Goal: Task Accomplishment & Management: Use online tool/utility

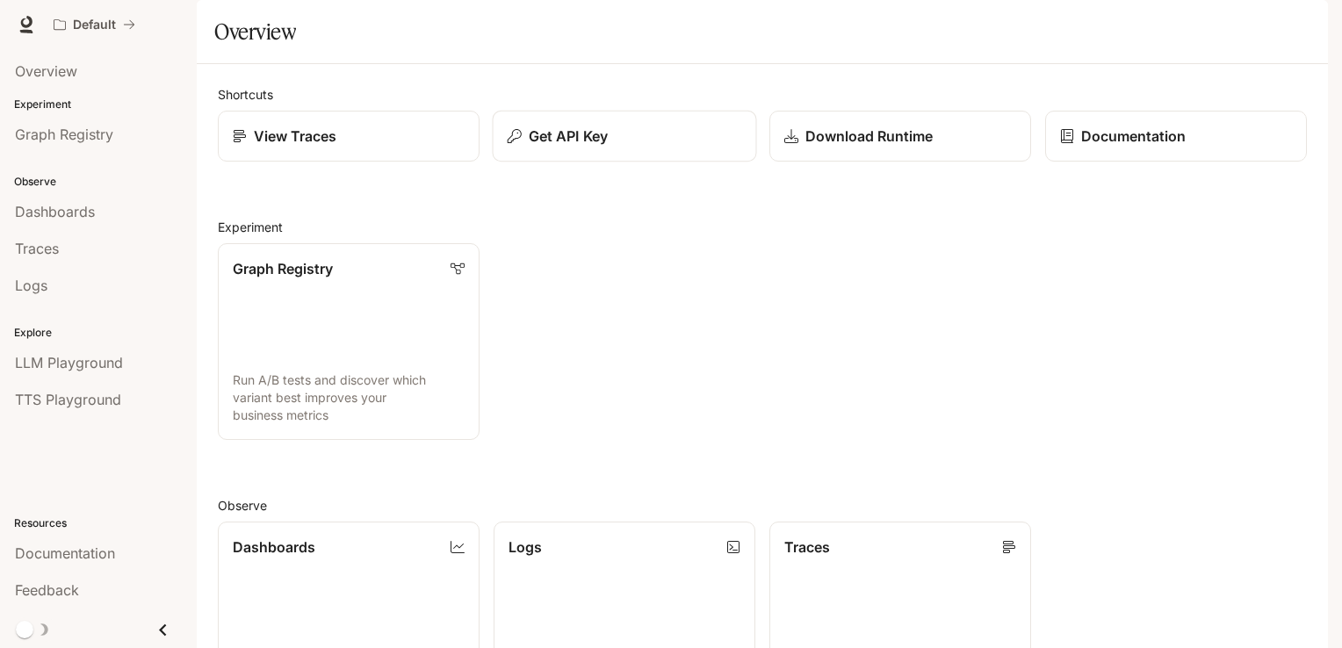
click at [596, 147] on p "Get API Key" at bounding box center [568, 136] width 79 height 21
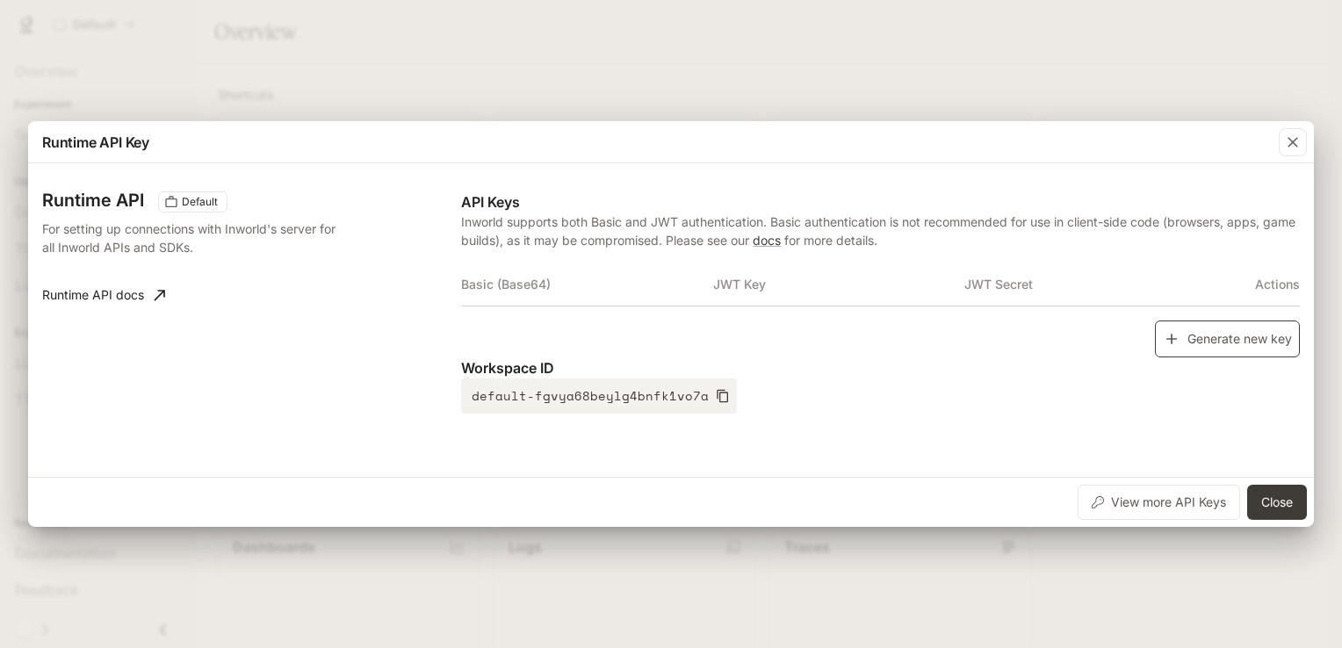
click at [1203, 336] on button "Generate new key" at bounding box center [1227, 340] width 145 height 38
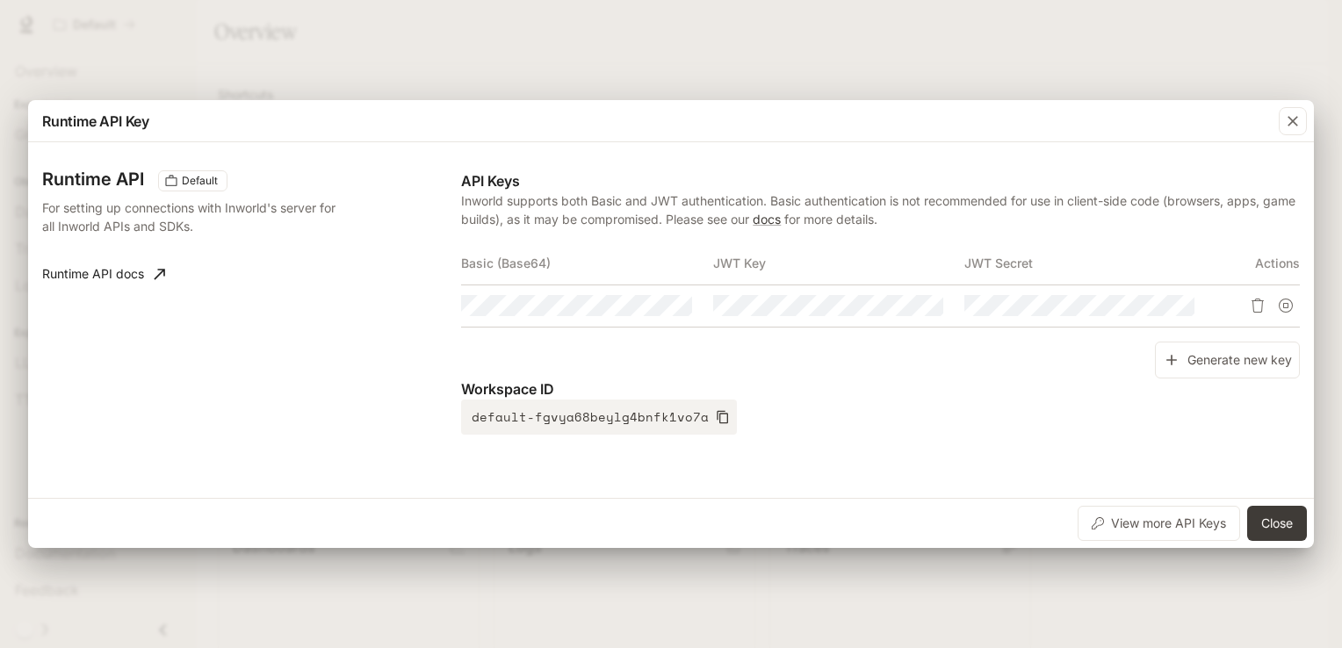
click at [1016, 436] on div "Runtime API Default For setting up connections with Inworld's server for all In…" at bounding box center [671, 320] width 1258 height 342
click at [1286, 521] on button "Close" at bounding box center [1277, 523] width 60 height 35
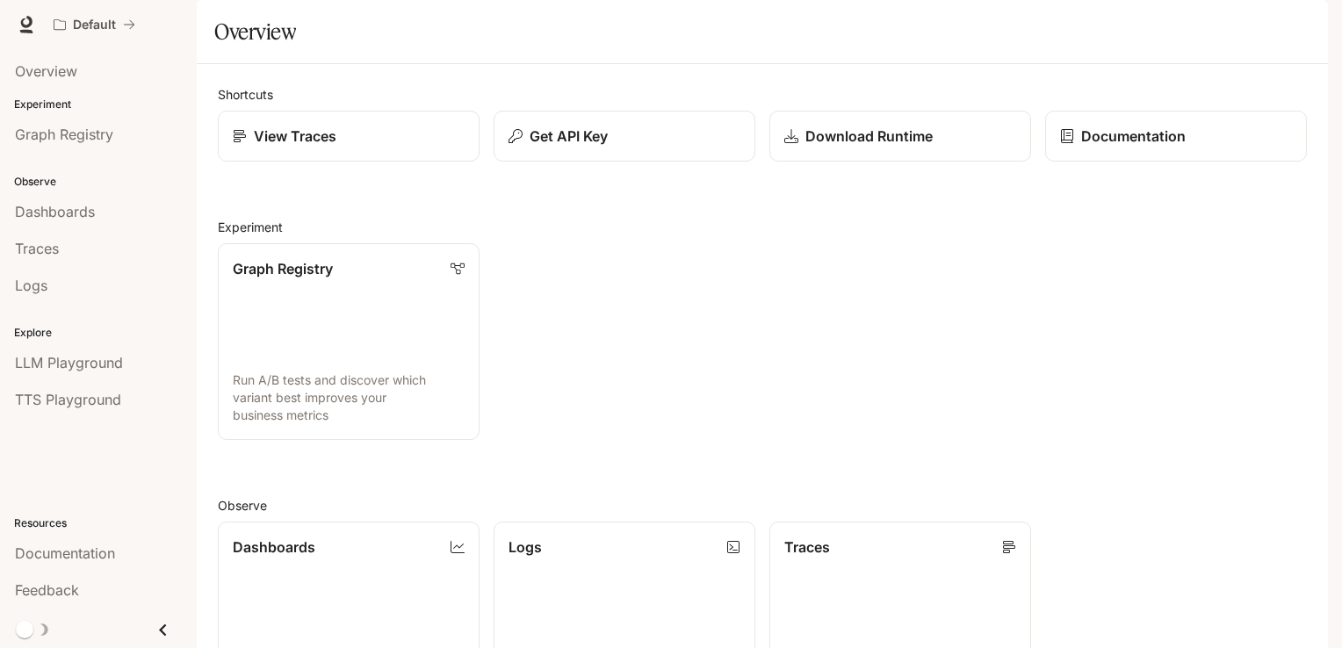
click at [1305, 24] on icon "button" at bounding box center [1304, 25] width 14 height 14
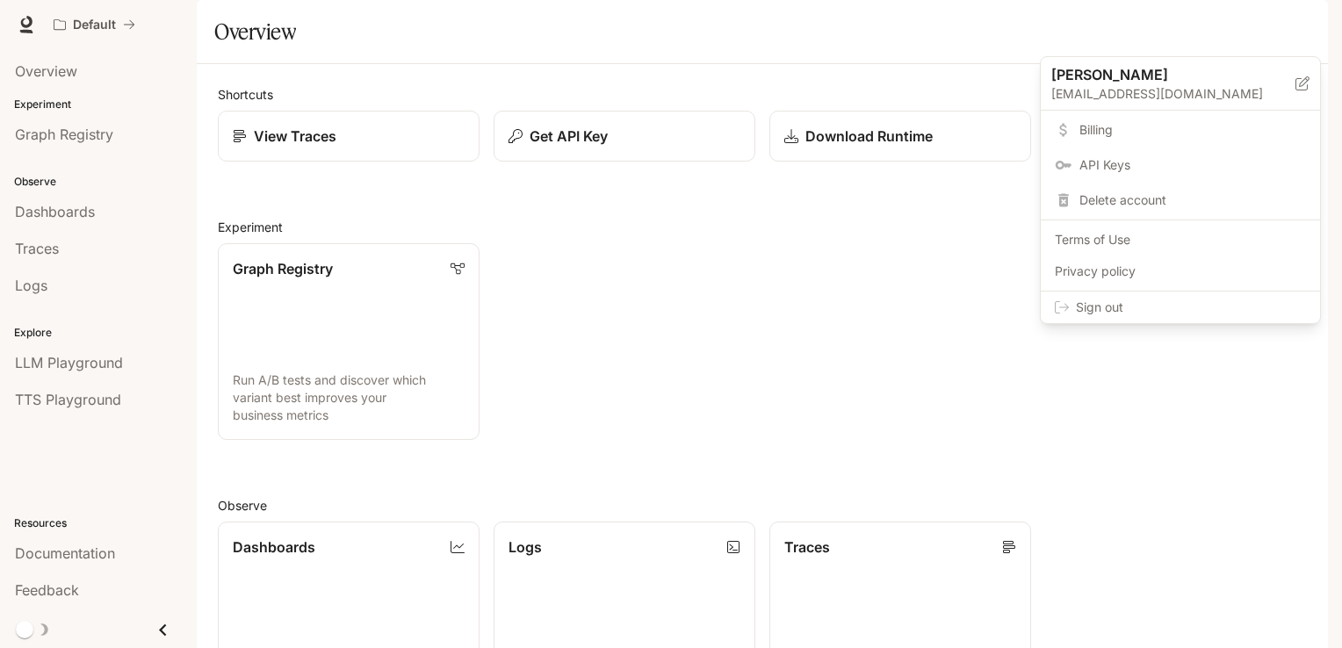
click at [1115, 163] on span "API Keys" at bounding box center [1193, 165] width 227 height 18
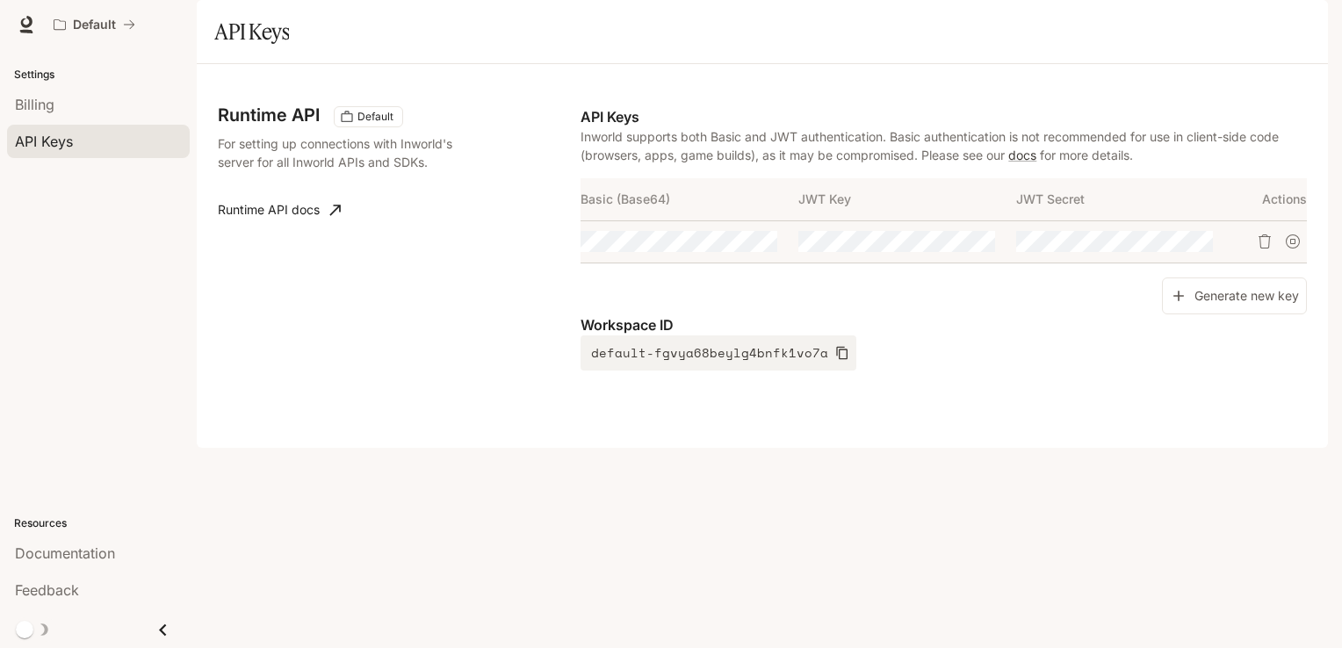
click at [1305, 24] on icon "button" at bounding box center [1304, 25] width 14 height 14
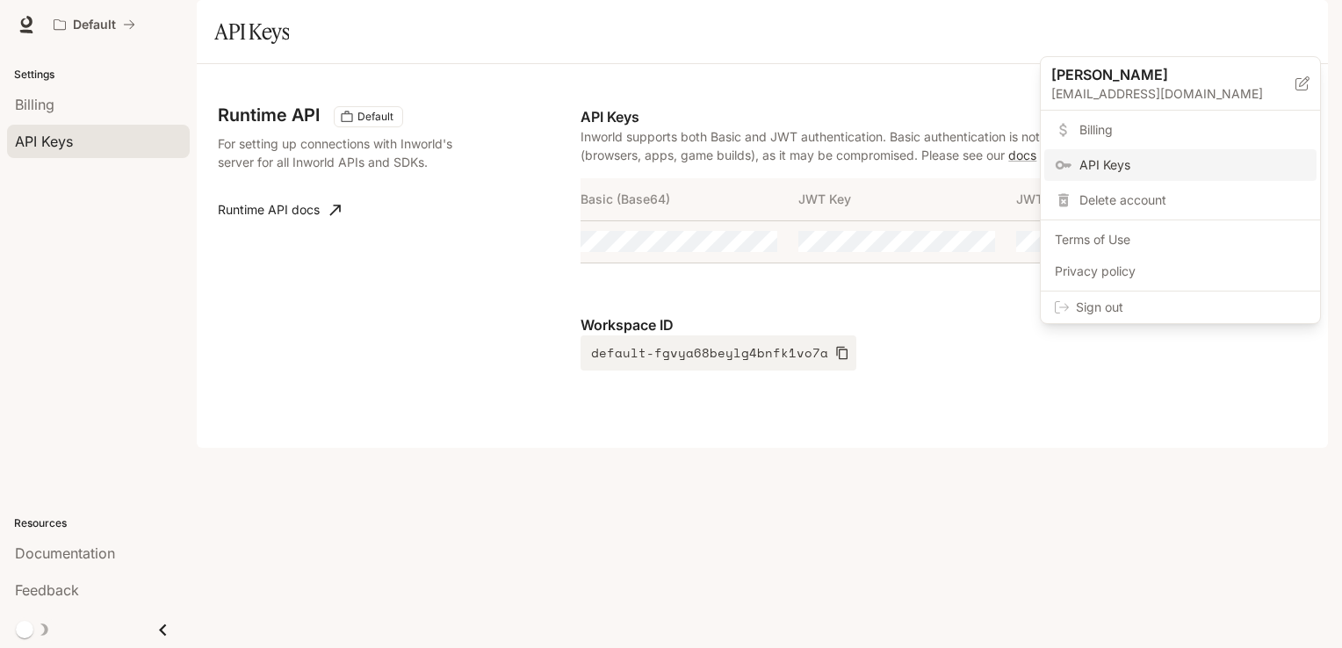
click at [1110, 128] on span "Billing" at bounding box center [1193, 130] width 227 height 18
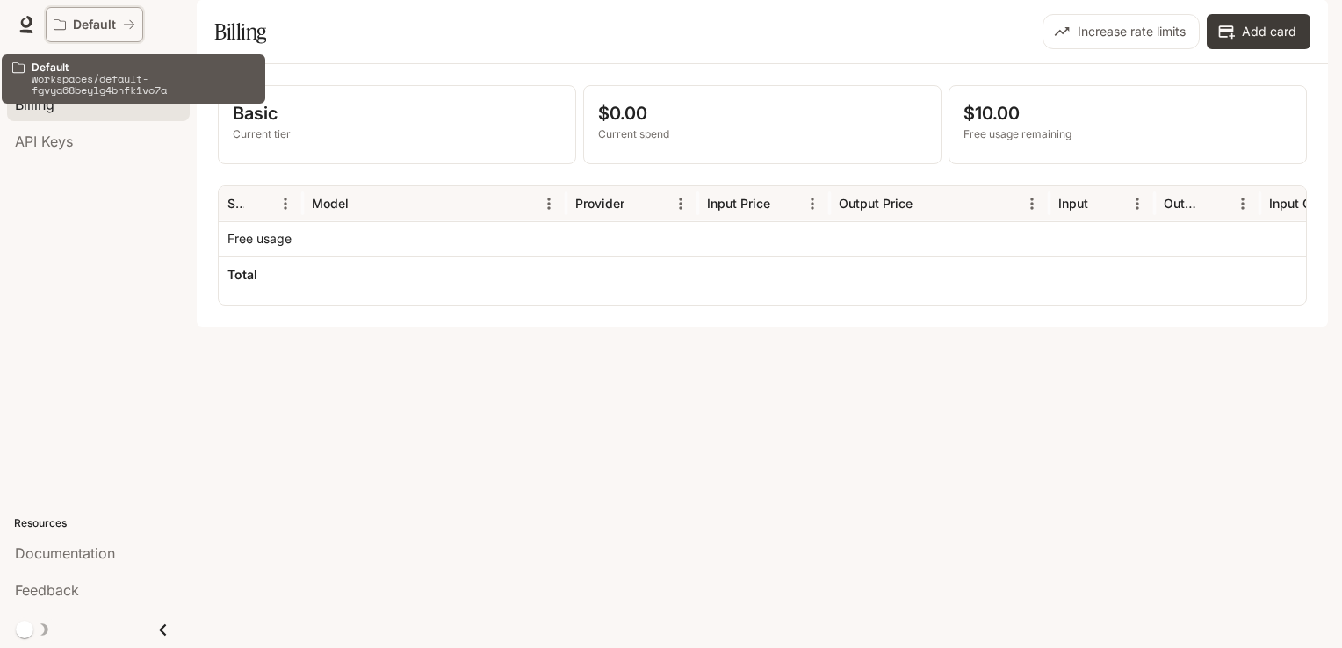
click at [131, 19] on icon "All workspaces" at bounding box center [129, 24] width 12 height 12
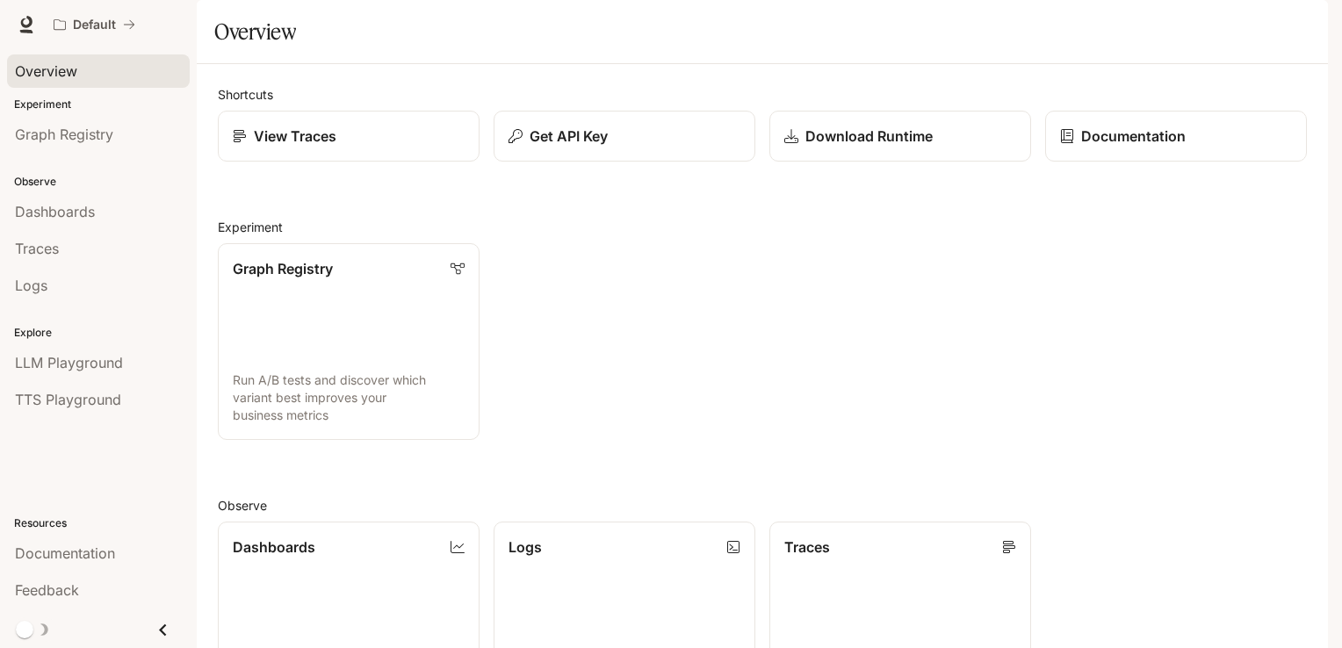
click at [35, 66] on span "Overview" at bounding box center [46, 71] width 62 height 21
click at [25, 103] on p "Experiment" at bounding box center [98, 105] width 197 height 16
click at [61, 216] on span "Dashboards" at bounding box center [55, 211] width 80 height 21
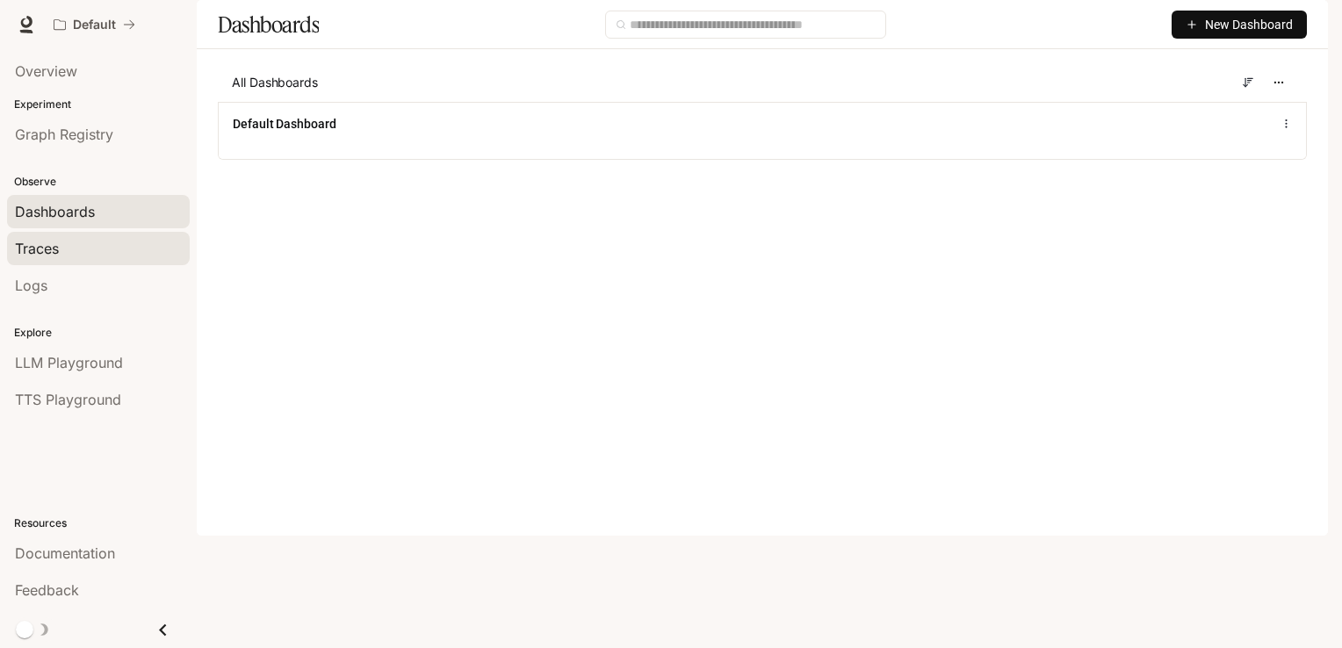
click at [33, 241] on span "Traces" at bounding box center [37, 248] width 44 height 21
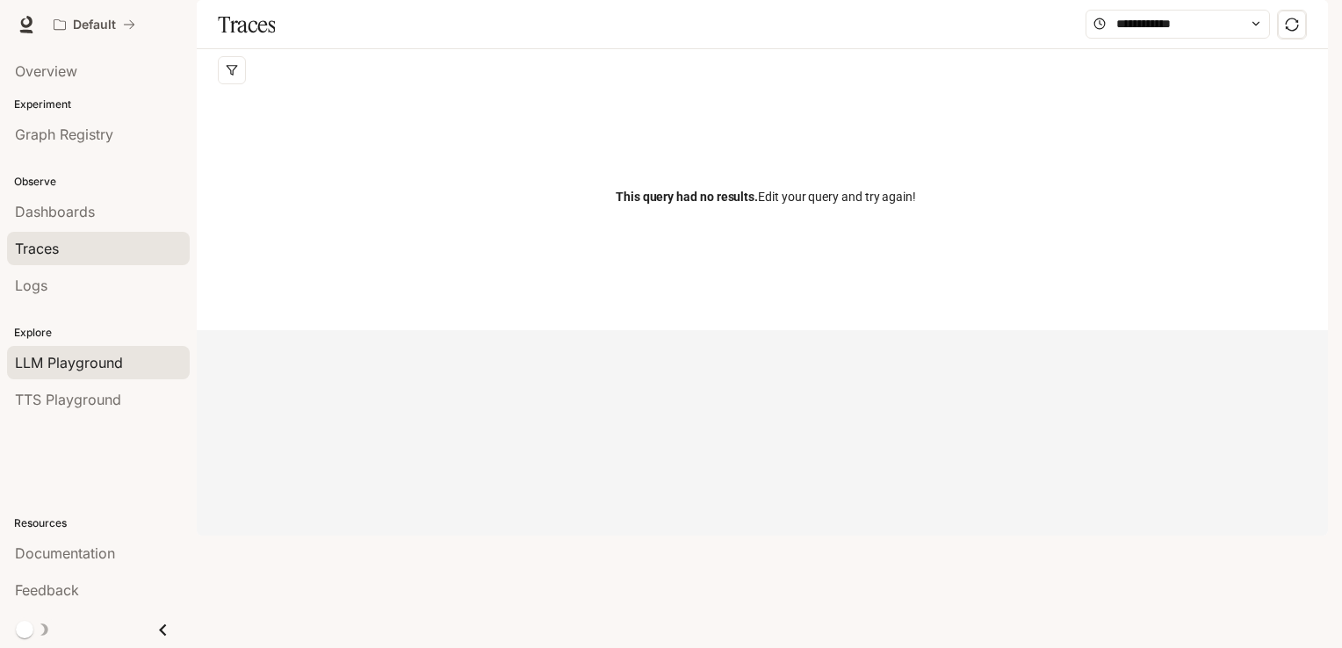
click at [62, 365] on span "LLM Playground" at bounding box center [69, 362] width 108 height 21
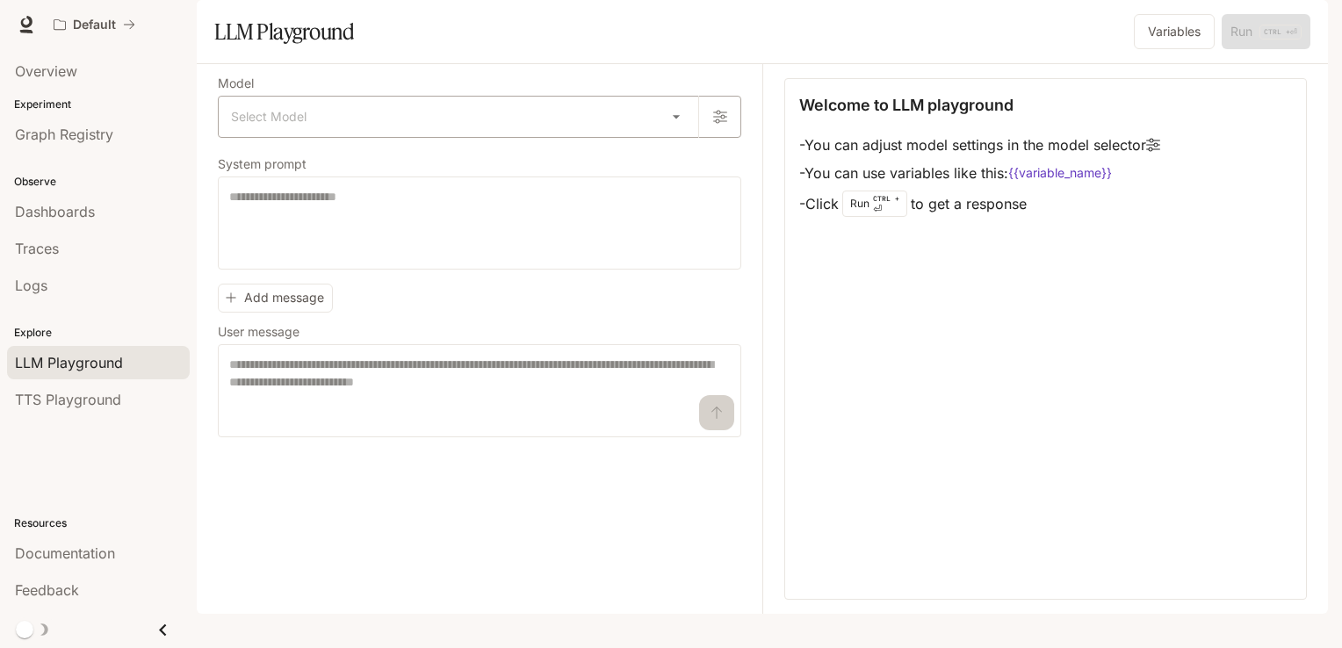
click at [674, 156] on body "Skip to main content Default Documentation Documentation Portal Overview Experi…" at bounding box center [671, 324] width 1342 height 648
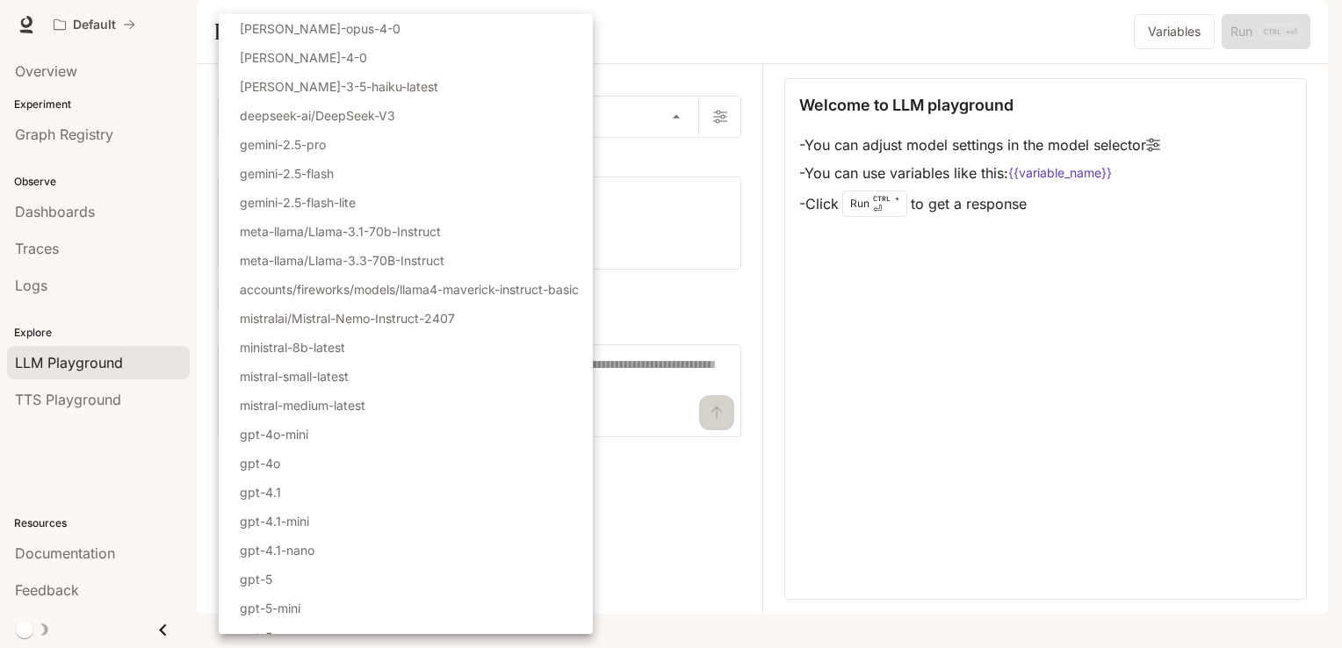
click at [1051, 396] on div at bounding box center [671, 324] width 1342 height 648
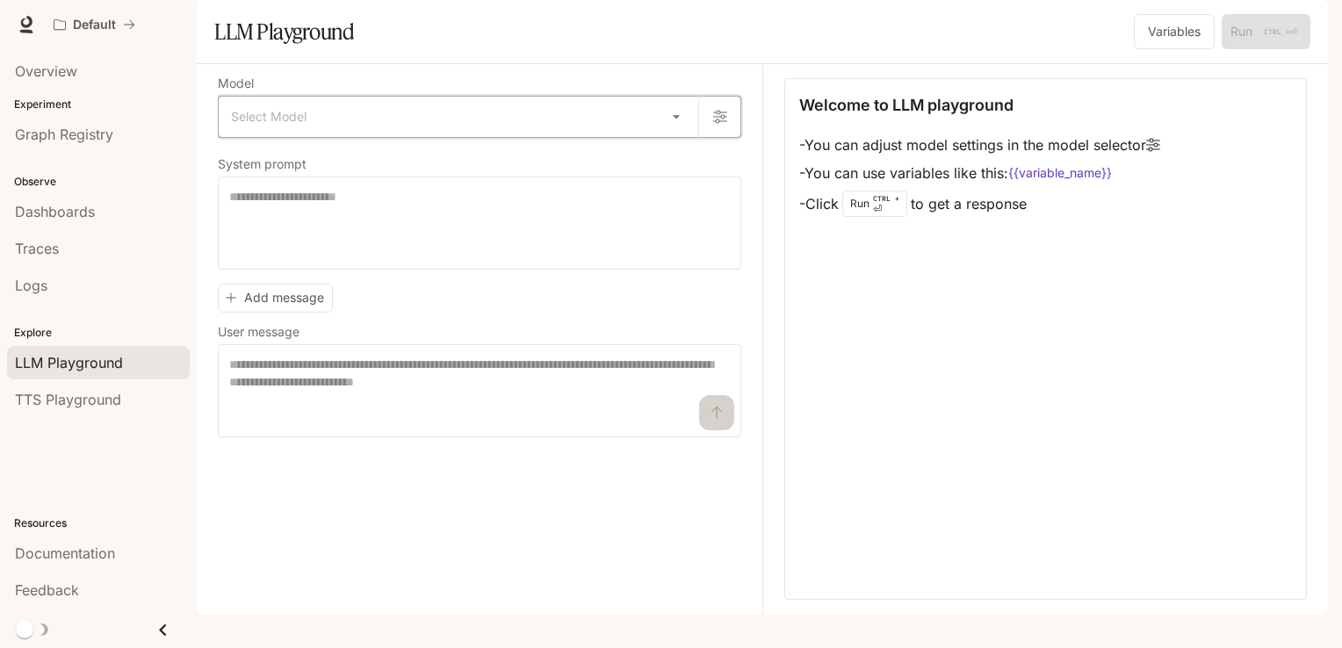
click at [723, 124] on icon "button" at bounding box center [720, 117] width 14 height 13
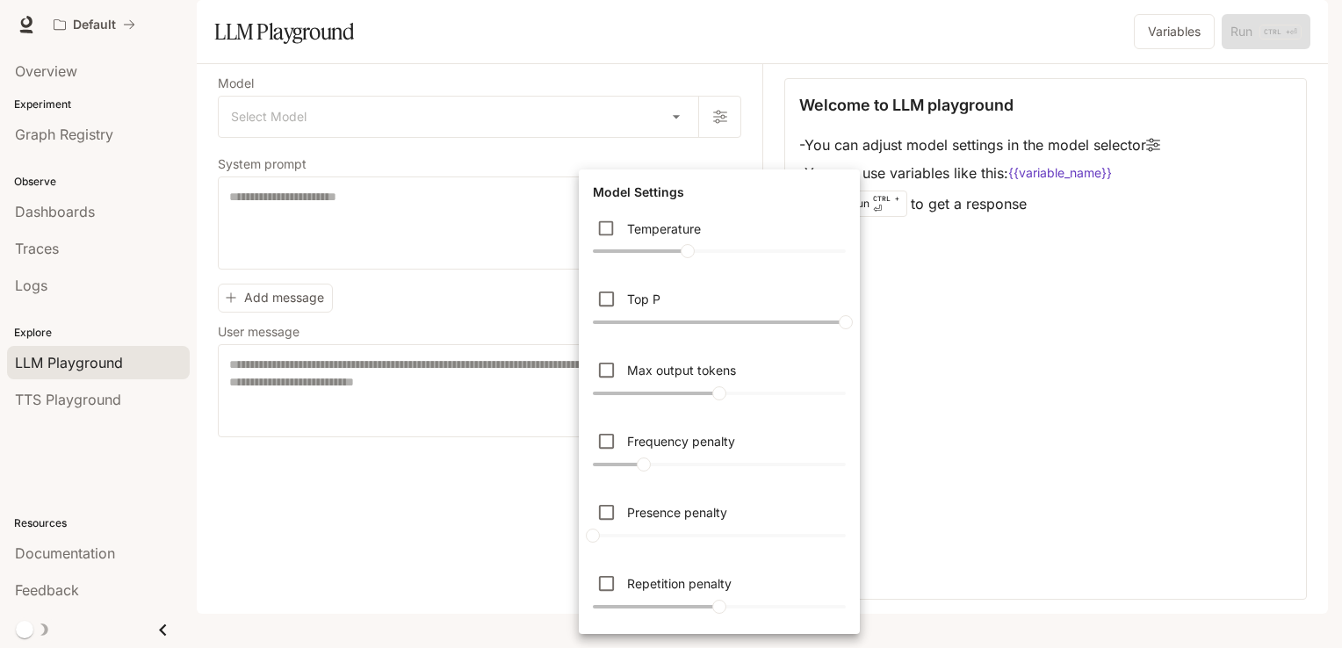
click at [1024, 332] on div at bounding box center [671, 324] width 1342 height 648
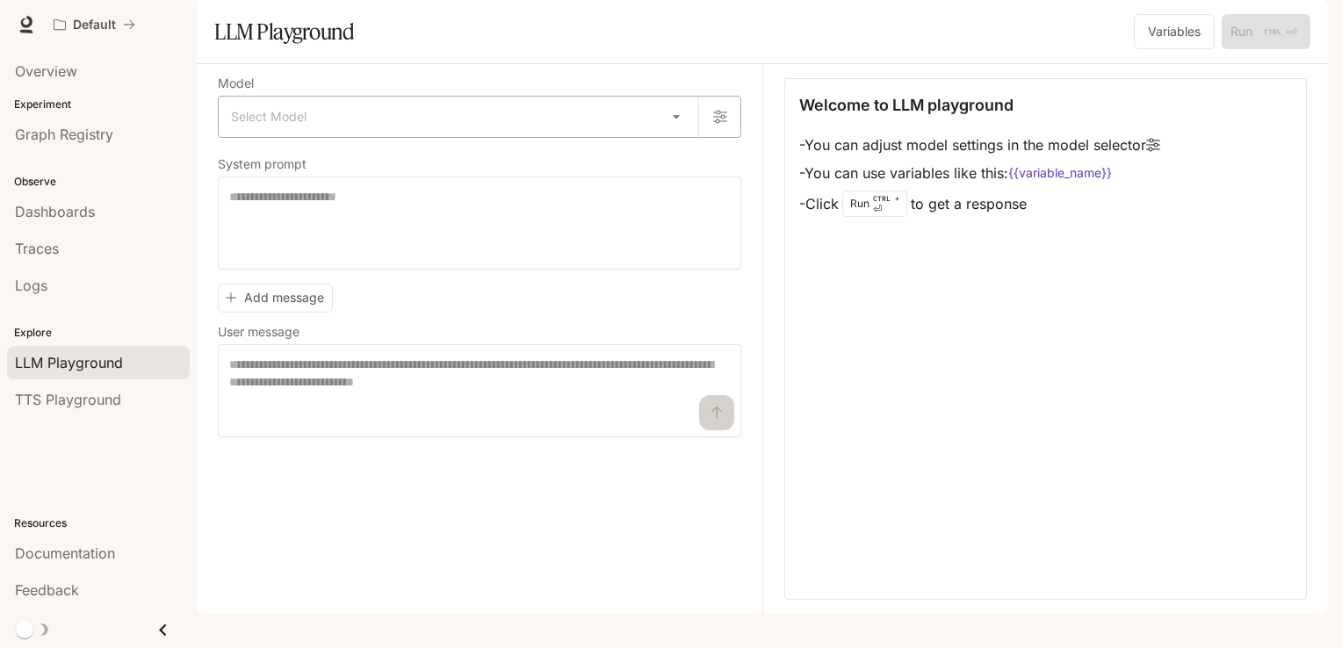
click at [671, 164] on body "Skip to main content Default Documentation Documentation Portal Overview Experi…" at bounding box center [671, 324] width 1342 height 648
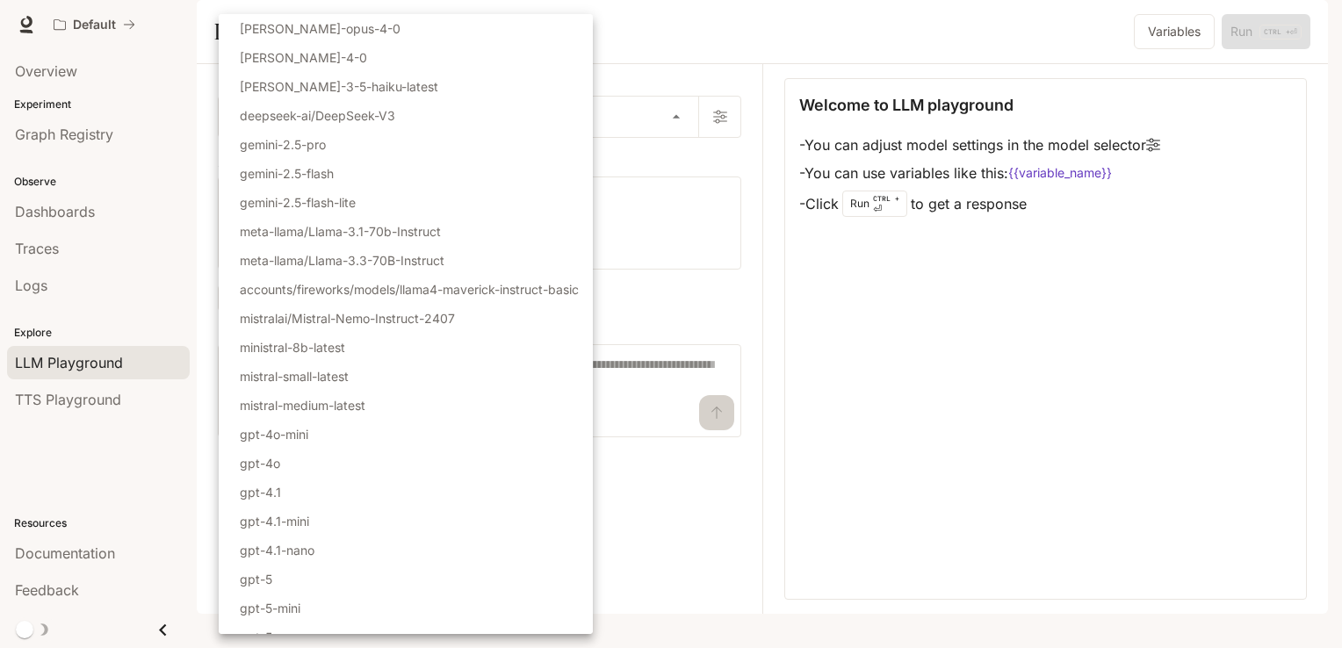
click at [307, 56] on p "[PERSON_NAME]-4-0" at bounding box center [303, 57] width 127 height 18
type input "**********"
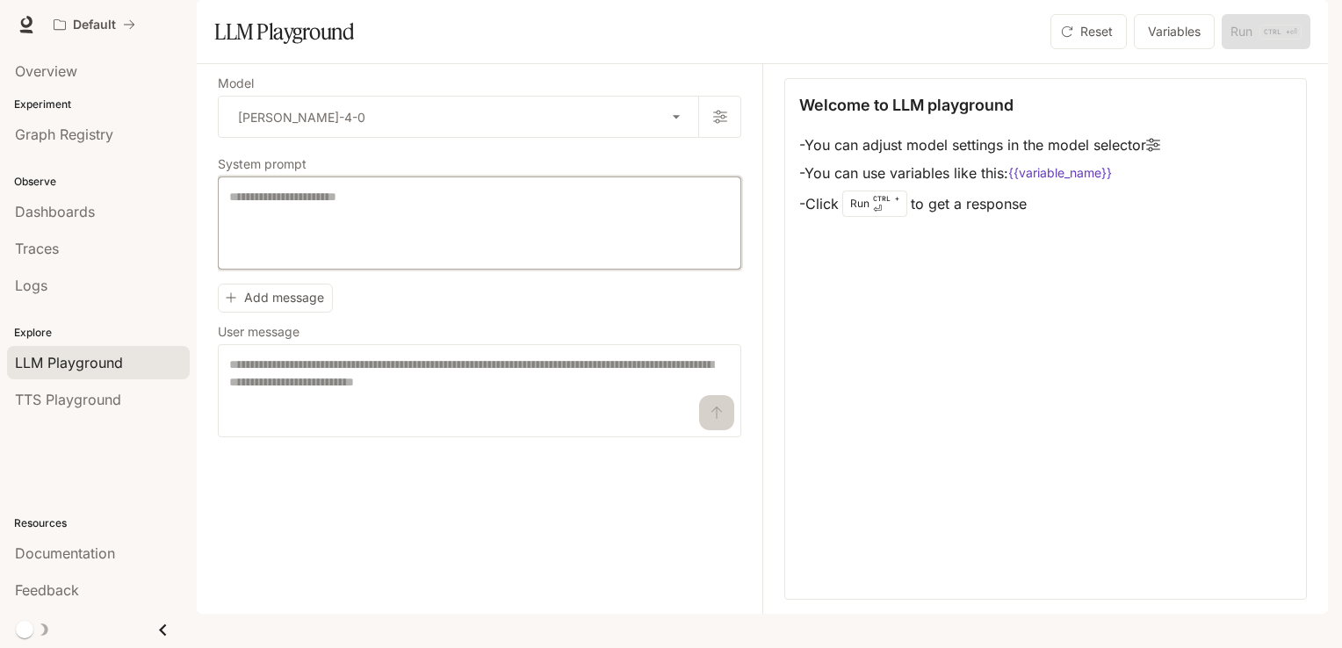
click at [335, 246] on textarea at bounding box center [479, 223] width 501 height 70
click at [70, 401] on span "TTS Playground" at bounding box center [68, 399] width 106 height 21
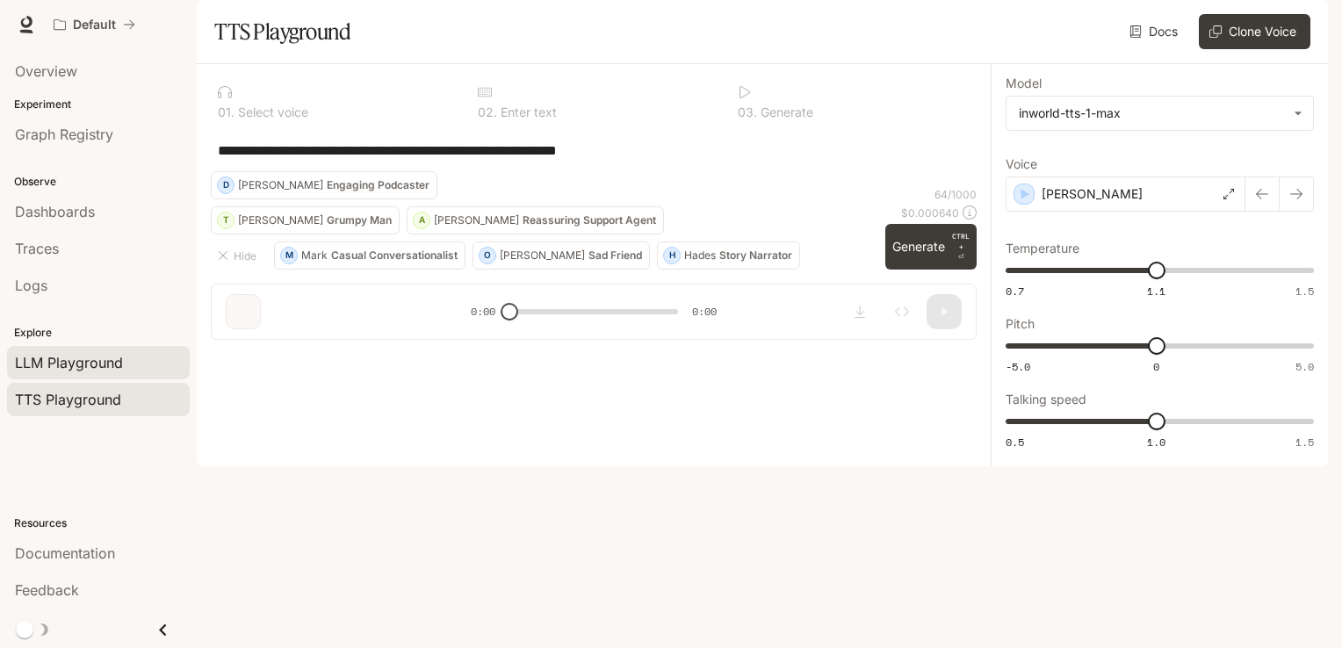
click at [105, 360] on span "LLM Playground" at bounding box center [69, 362] width 108 height 21
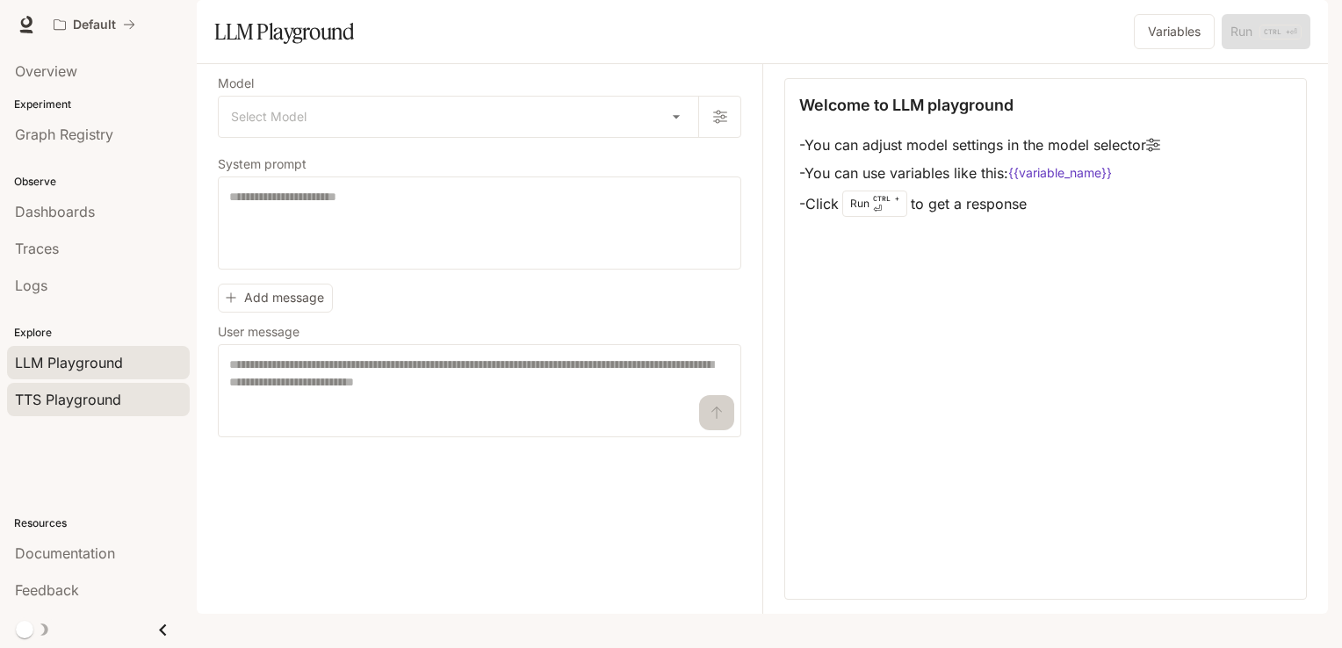
click at [69, 399] on span "TTS Playground" at bounding box center [68, 399] width 106 height 21
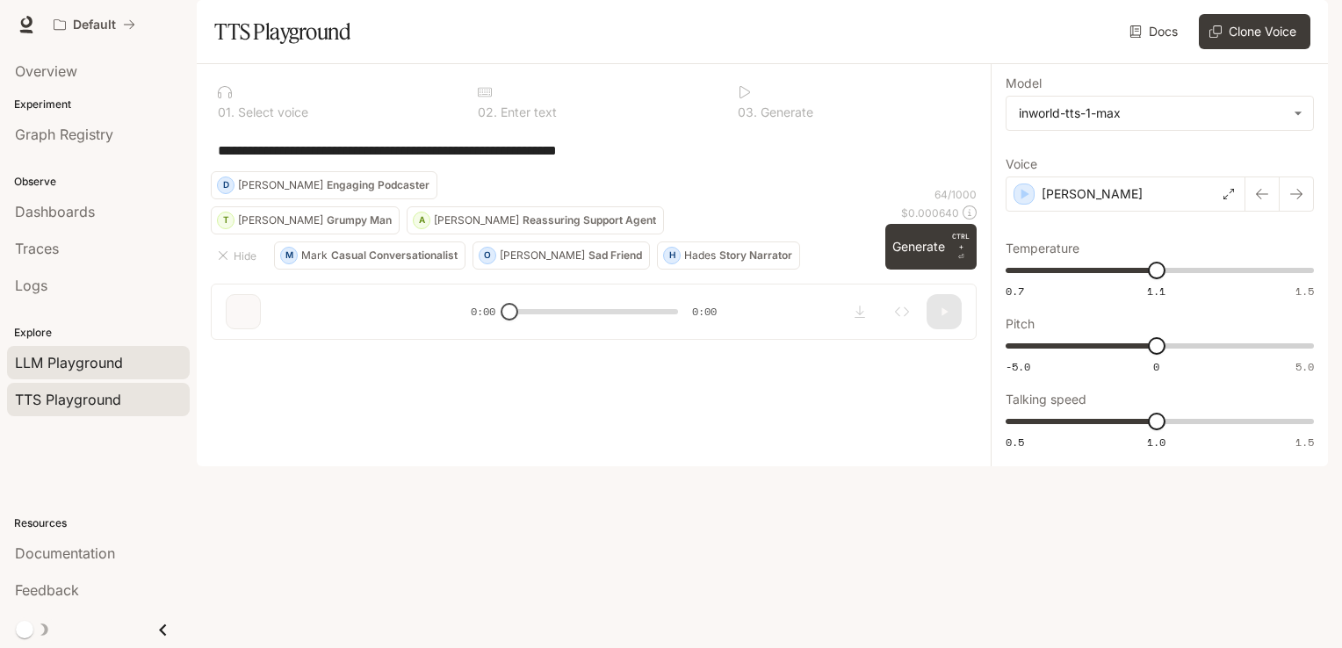
click at [78, 355] on span "LLM Playground" at bounding box center [69, 362] width 108 height 21
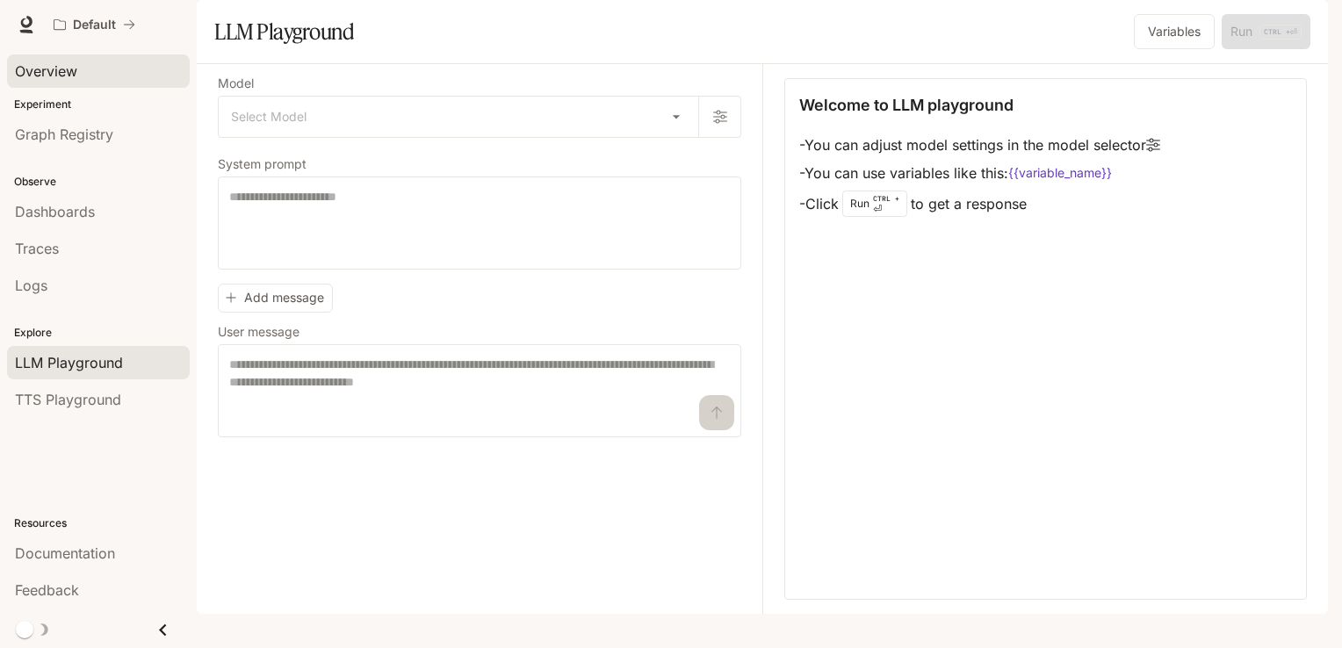
click at [55, 66] on span "Overview" at bounding box center [46, 71] width 62 height 21
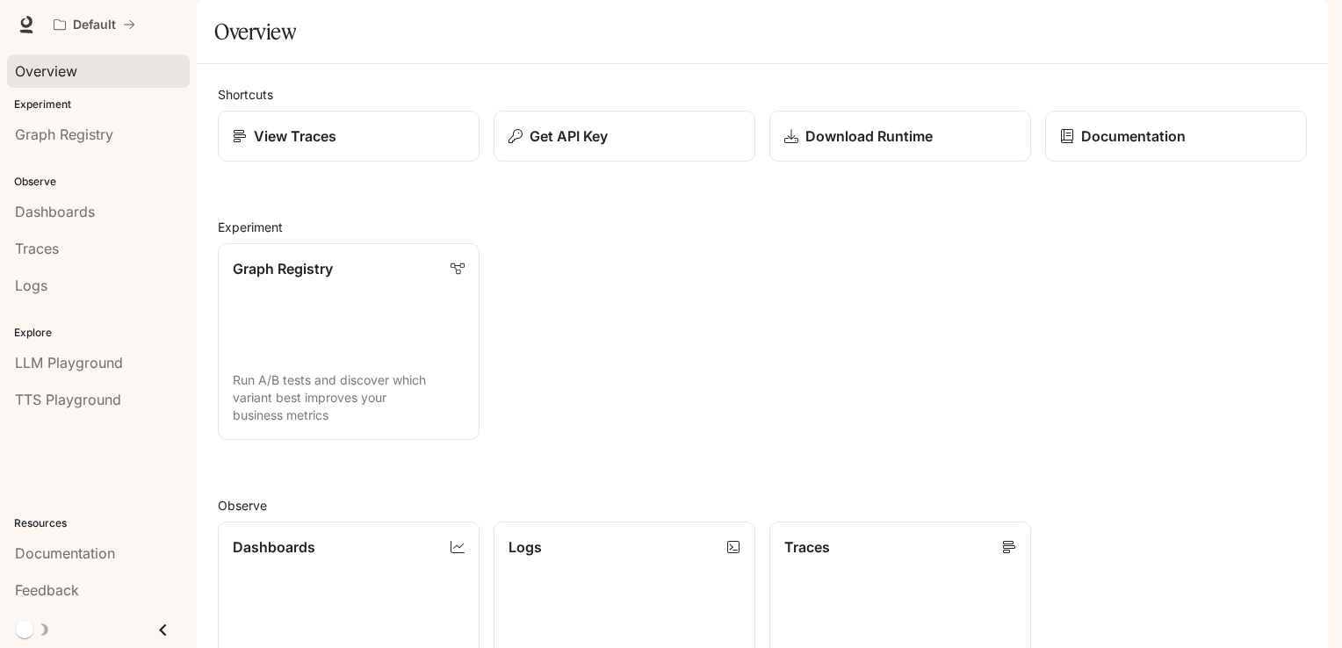
click at [839, 332] on div "Graph Registry Run A/B tests and discover which variant best improves your busi…" at bounding box center [755, 334] width 1103 height 211
click at [296, 147] on p "View Traces" at bounding box center [294, 136] width 83 height 21
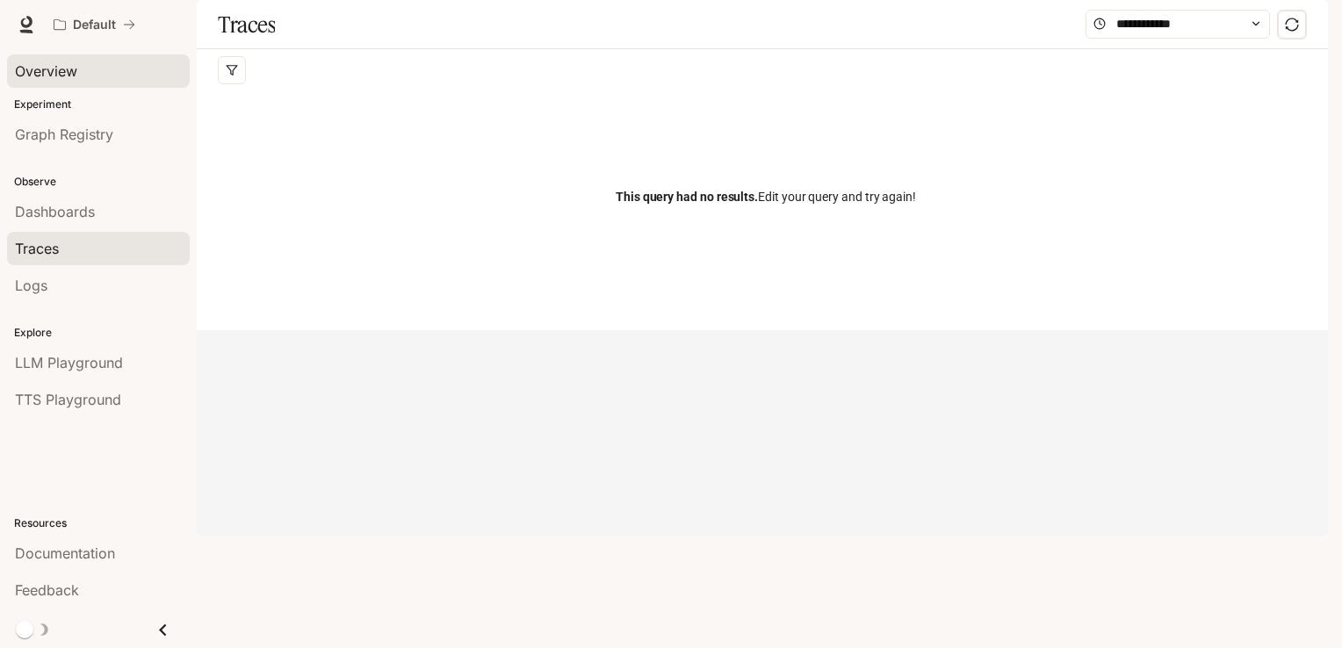
click at [33, 67] on span "Overview" at bounding box center [46, 71] width 62 height 21
